Goal: Navigation & Orientation: Find specific page/section

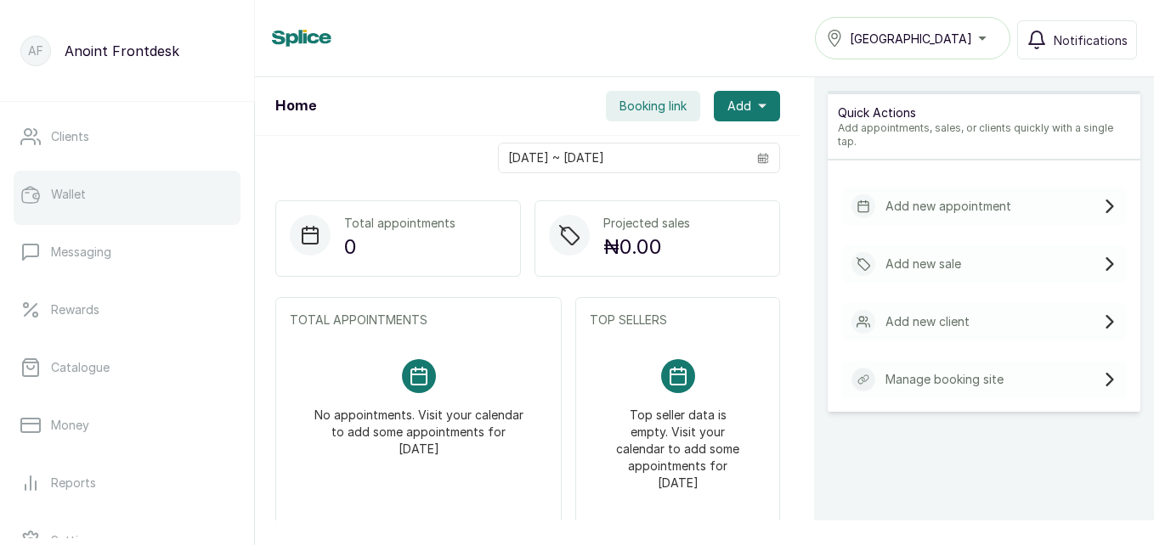
scroll to position [232, 0]
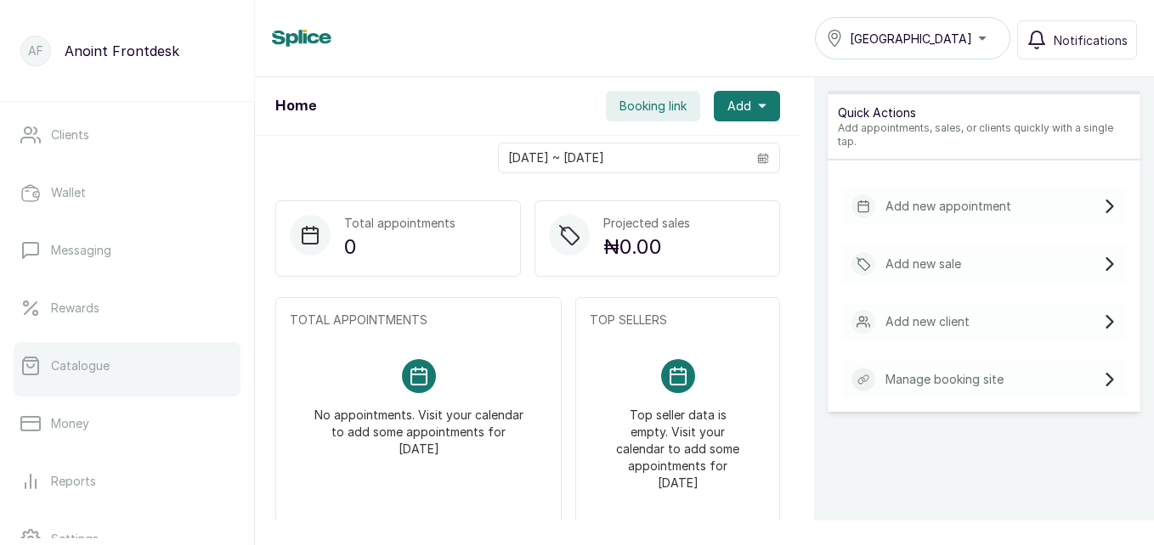
click at [116, 373] on link "Catalogue" at bounding box center [127, 366] width 227 height 48
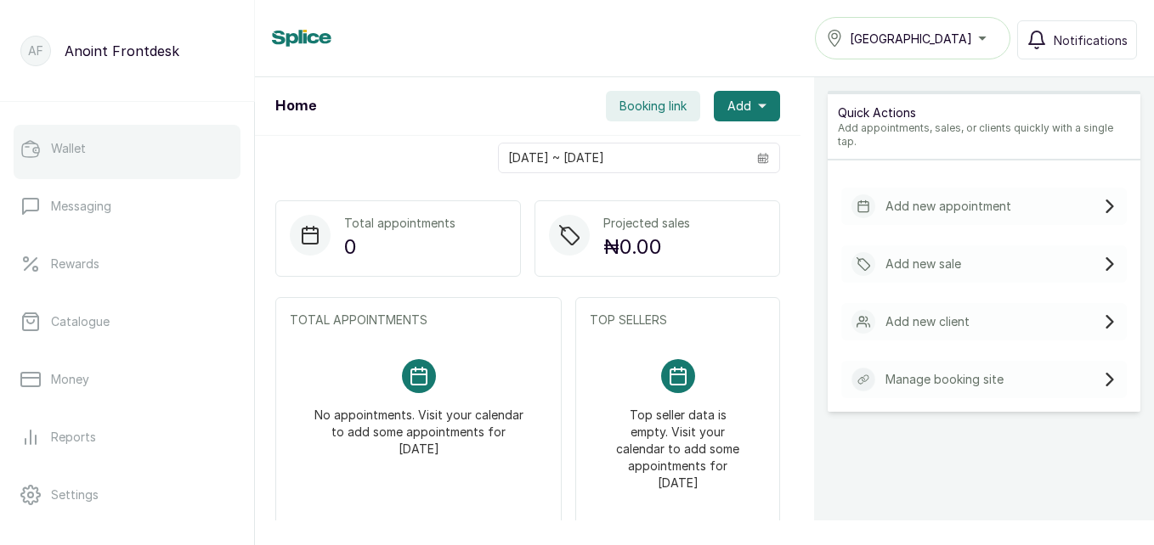
scroll to position [277, 0]
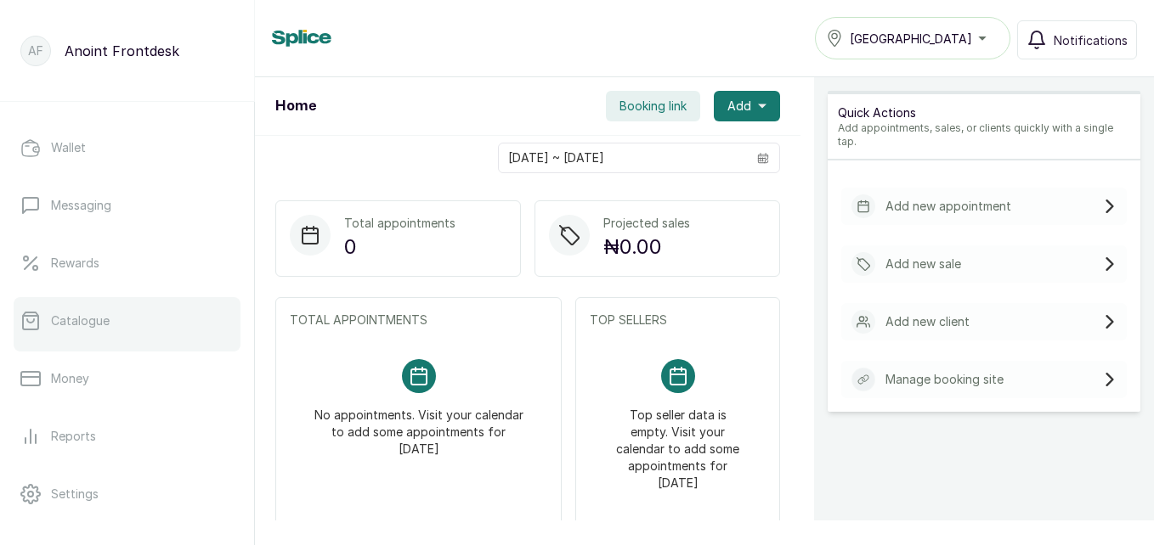
click at [140, 333] on link "Catalogue" at bounding box center [127, 321] width 227 height 48
